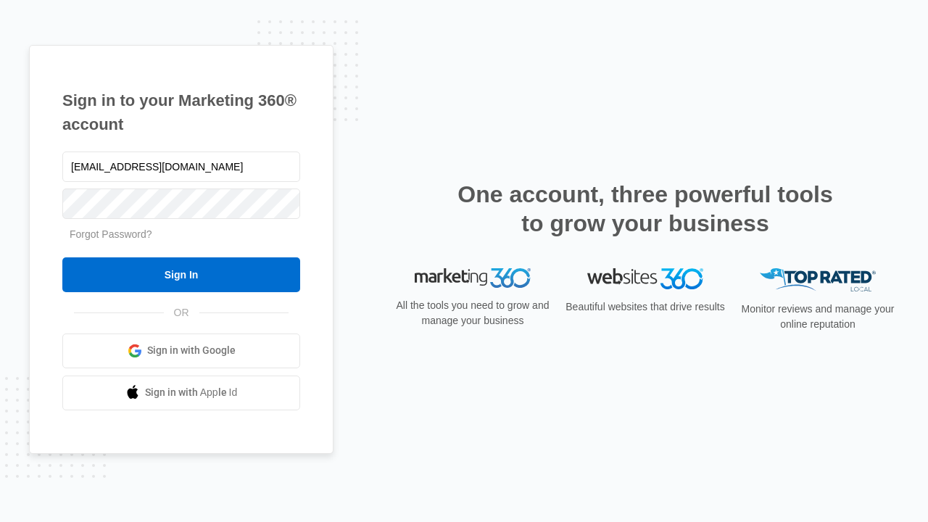
type input "[EMAIL_ADDRESS][DOMAIN_NAME]"
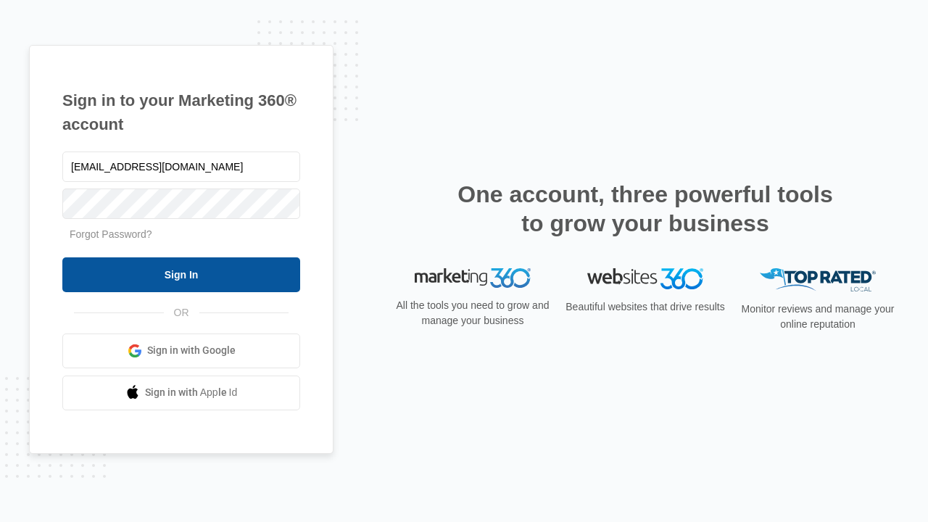
click at [181, 274] on input "Sign In" at bounding box center [181, 274] width 238 height 35
